Goal: Find specific page/section: Find specific page/section

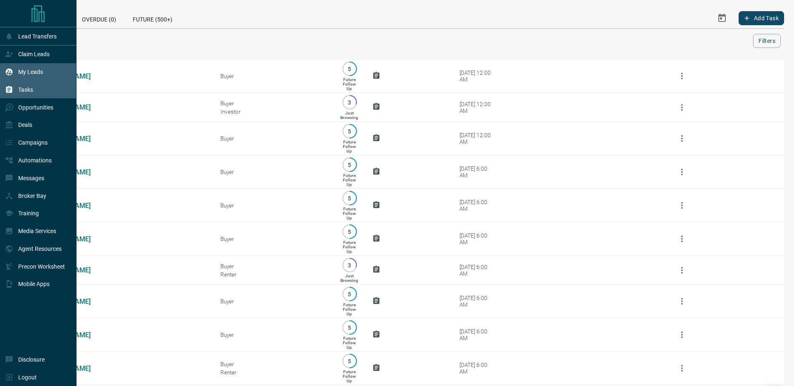
click at [17, 75] on div "My Leads" at bounding box center [24, 72] width 38 height 14
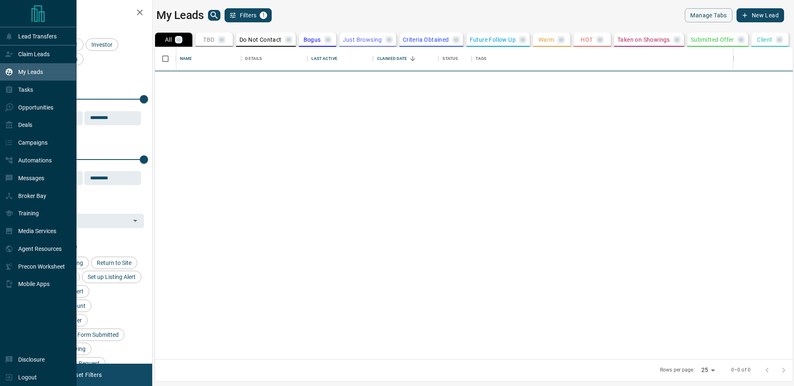
scroll to position [312, 637]
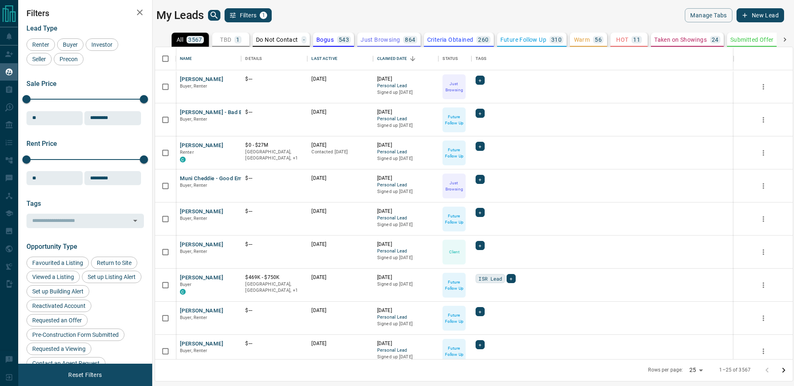
click at [216, 15] on icon "search button" at bounding box center [214, 15] width 10 height 10
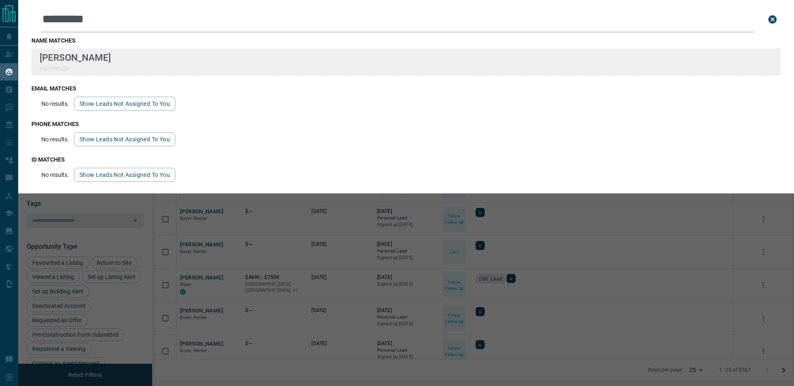
type input "*********"
click at [0, 0] on div "Lead Transfers Claim Leads My Leads Tasks Opportunities Deals Campaigns Automat…" at bounding box center [397, 188] width 794 height 376
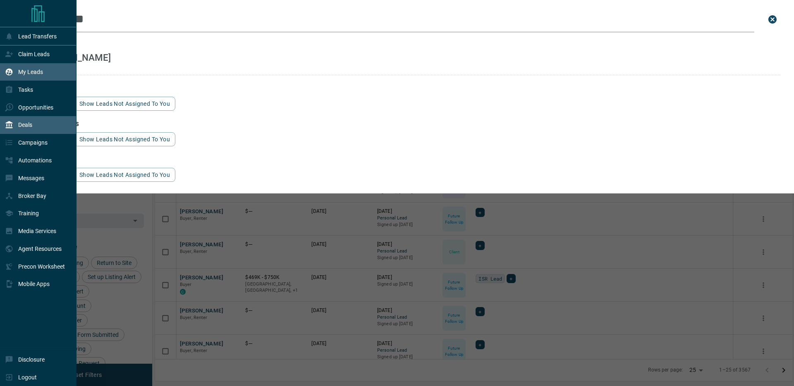
click at [43, 125] on div "Deals" at bounding box center [38, 125] width 76 height 18
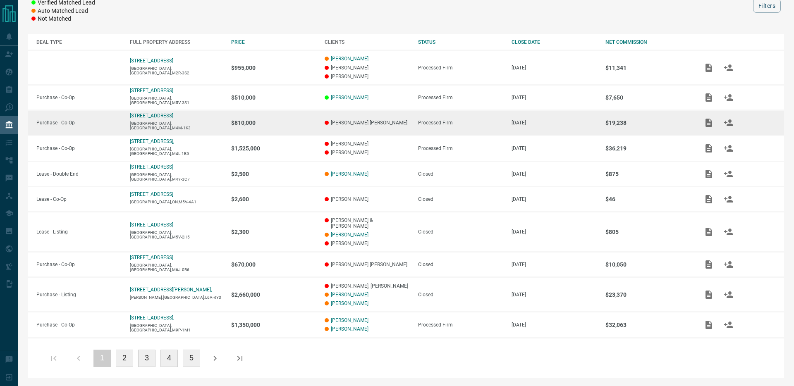
scroll to position [126, 0]
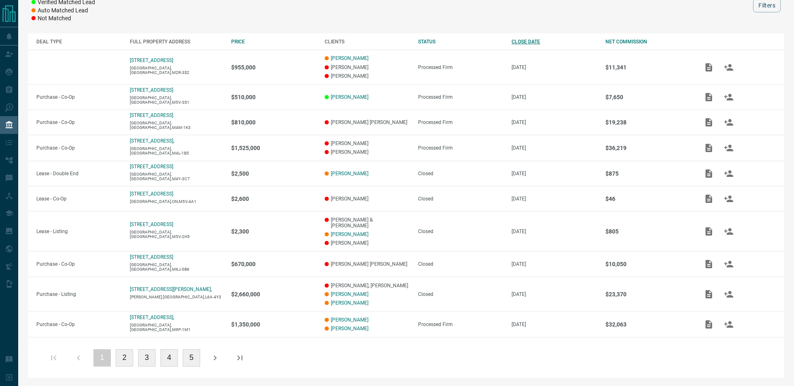
click at [525, 41] on div "CLOSE DATE" at bounding box center [553, 42] width 85 height 6
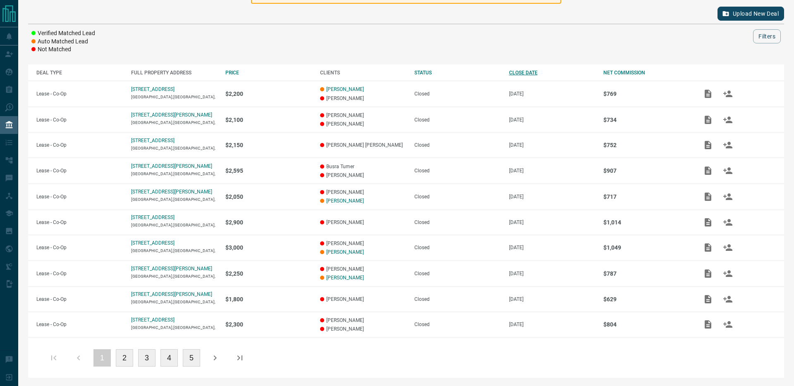
scroll to position [95, 0]
click at [523, 75] on div "CLOSE DATE" at bounding box center [552, 73] width 86 height 6
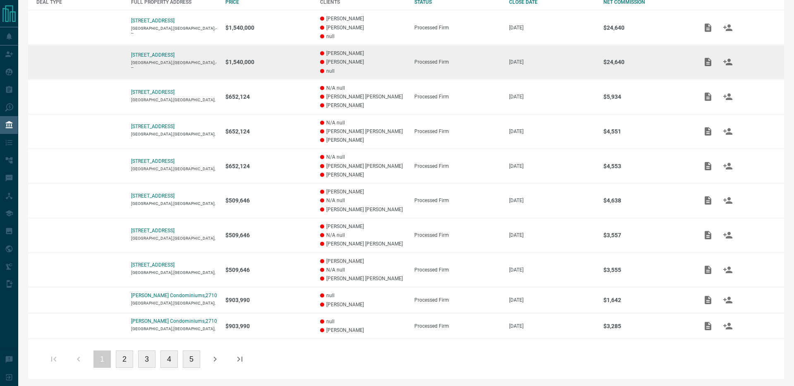
scroll to position [167, 0]
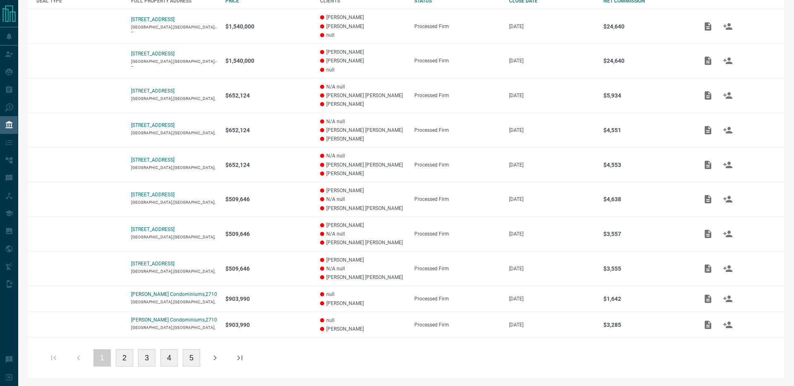
click at [148, 357] on button "3" at bounding box center [146, 357] width 17 height 17
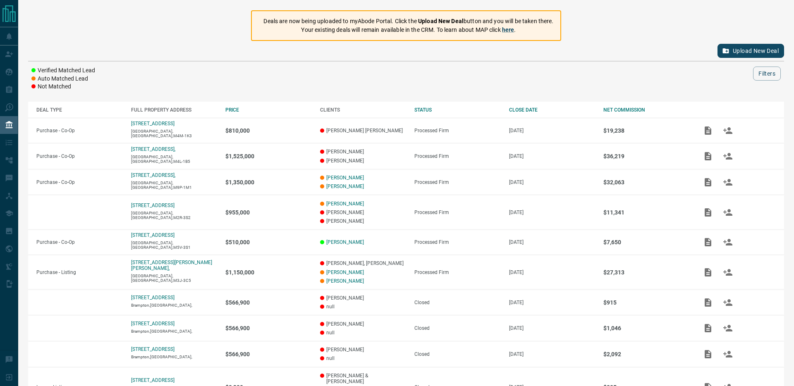
scroll to position [0, 0]
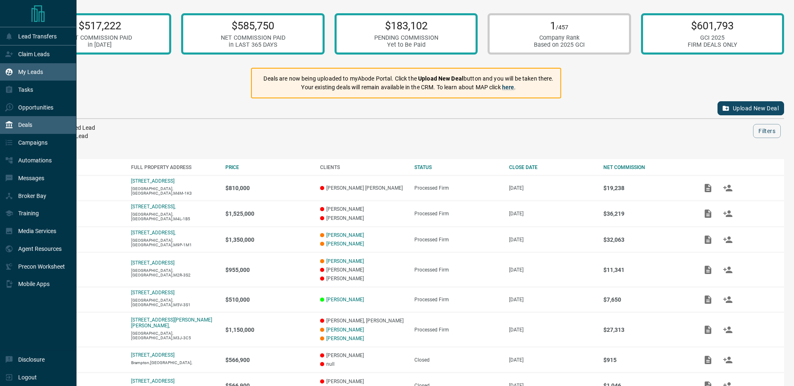
click at [11, 69] on icon at bounding box center [9, 72] width 8 height 8
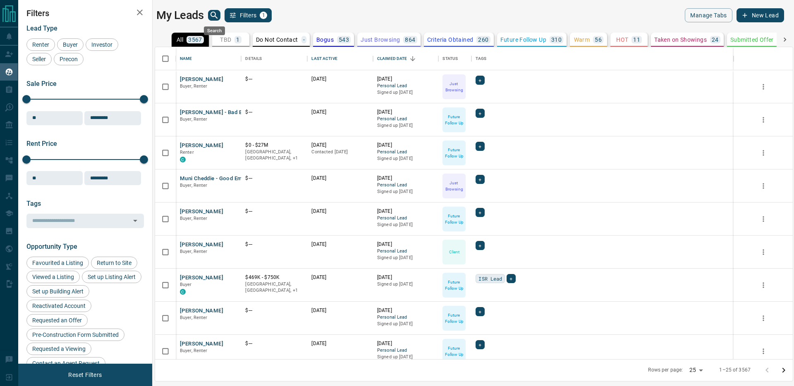
scroll to position [312, 637]
click at [211, 14] on icon "search button" at bounding box center [214, 15] width 10 height 10
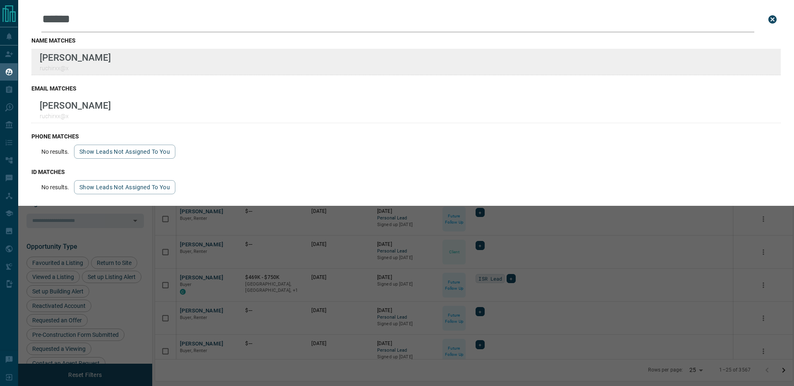
type input "******"
click at [0, 0] on div "Lead Transfers Claim Leads My Leads Tasks Opportunities Deals Campaigns Automat…" at bounding box center [397, 188] width 794 height 376
